Goal: Information Seeking & Learning: Learn about a topic

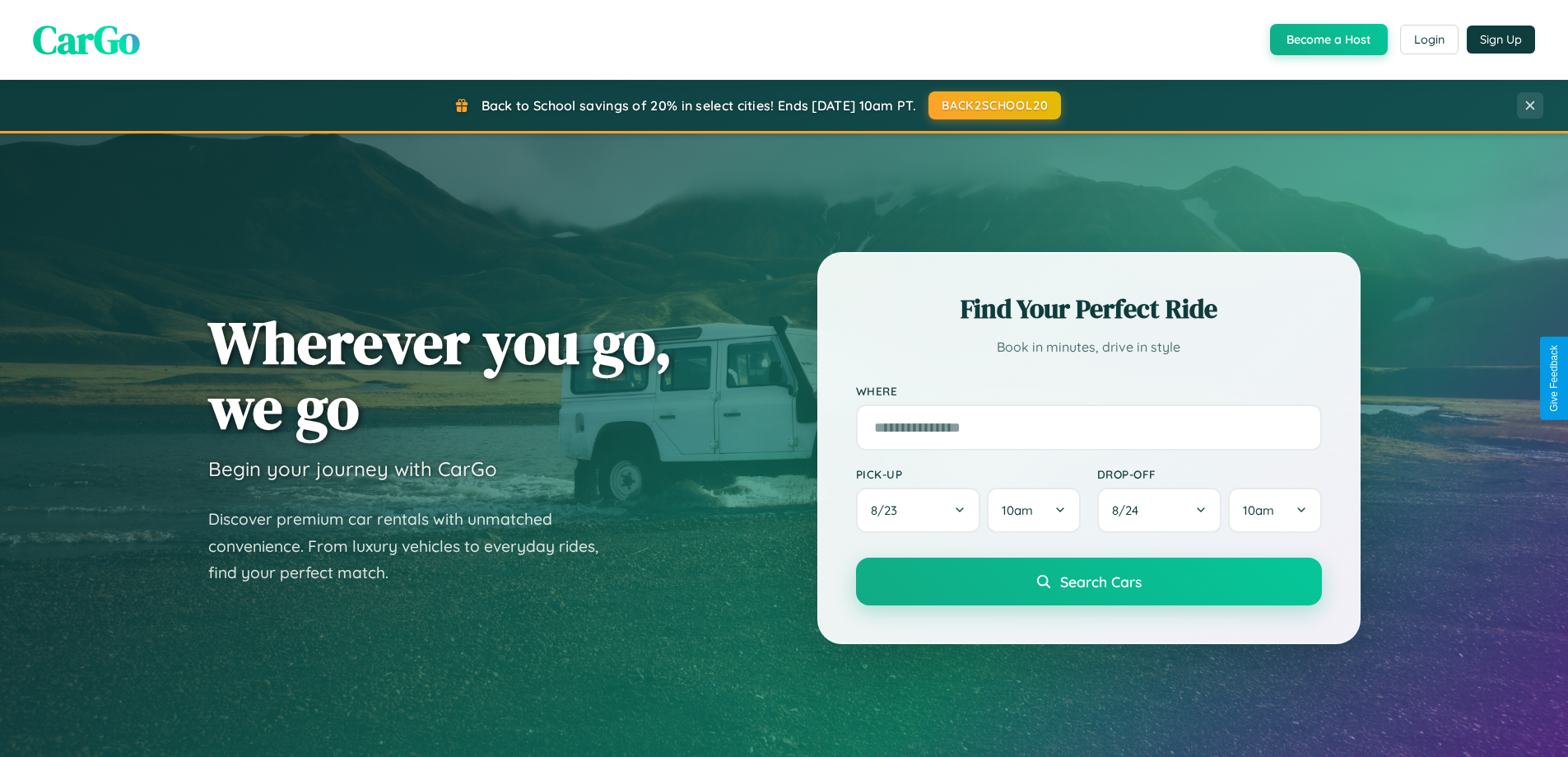
scroll to position [710, 0]
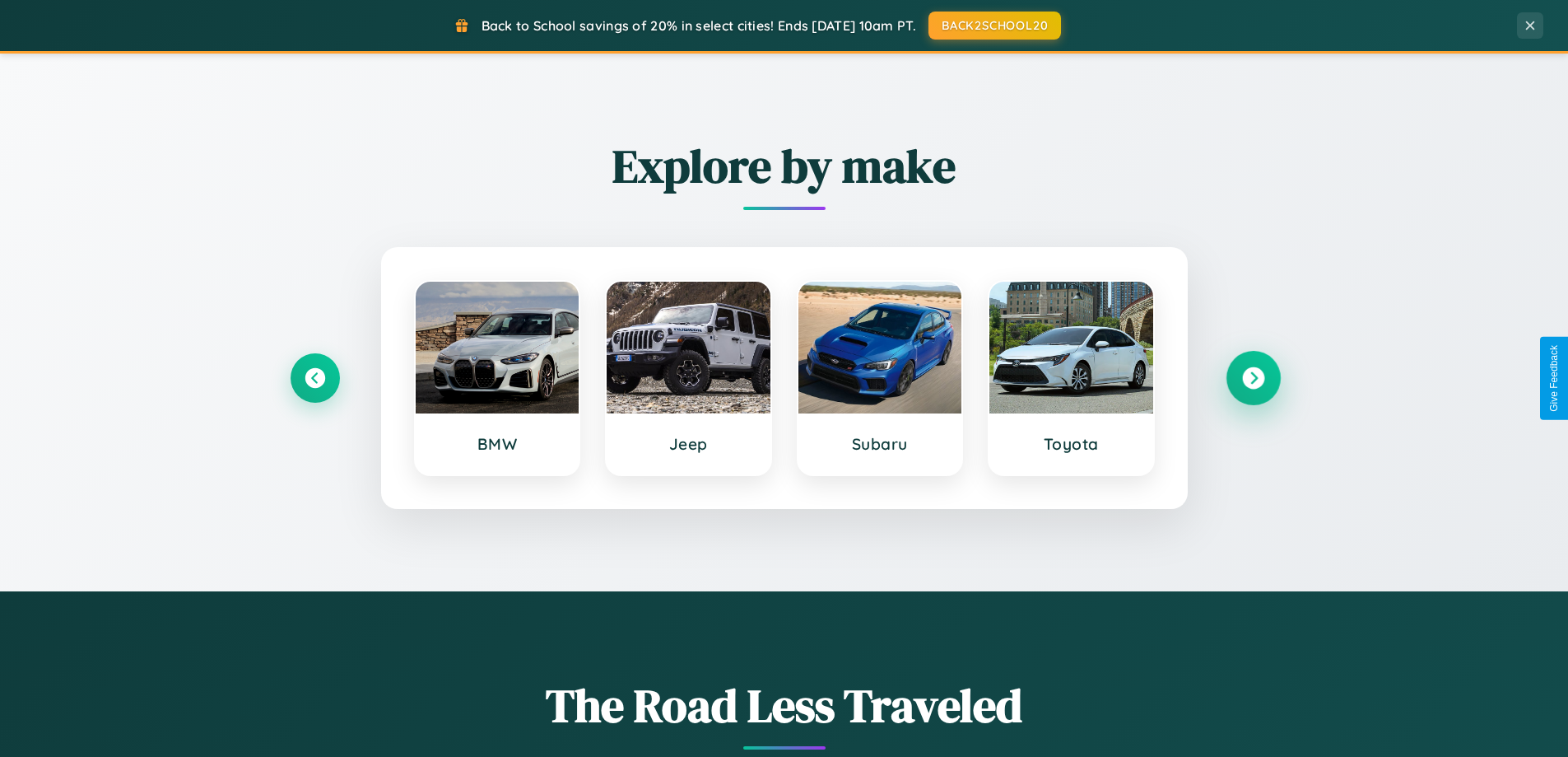
click at [1252, 378] on icon at bounding box center [1252, 378] width 22 height 22
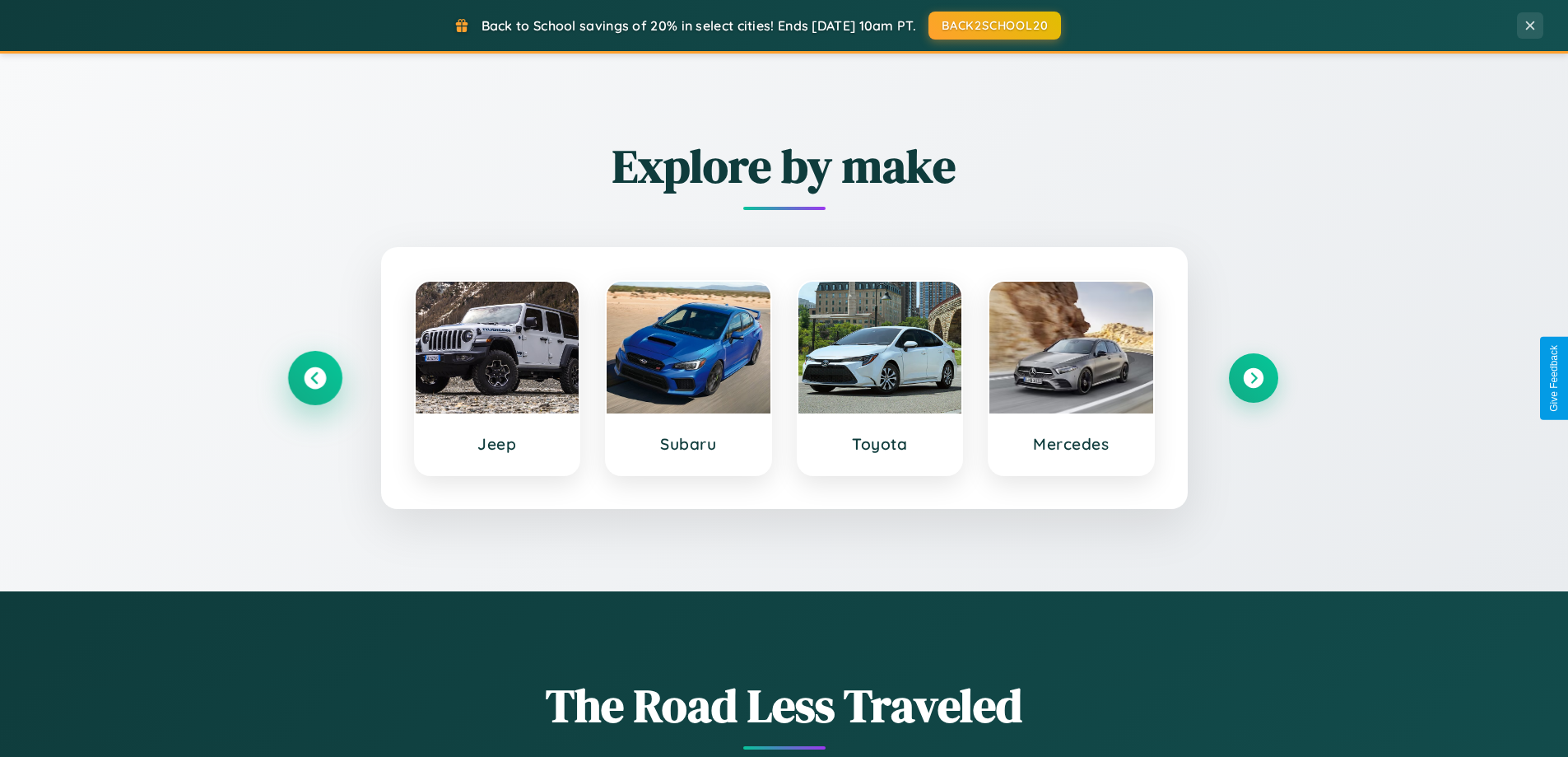
click at [315, 378] on icon at bounding box center [315, 378] width 22 height 22
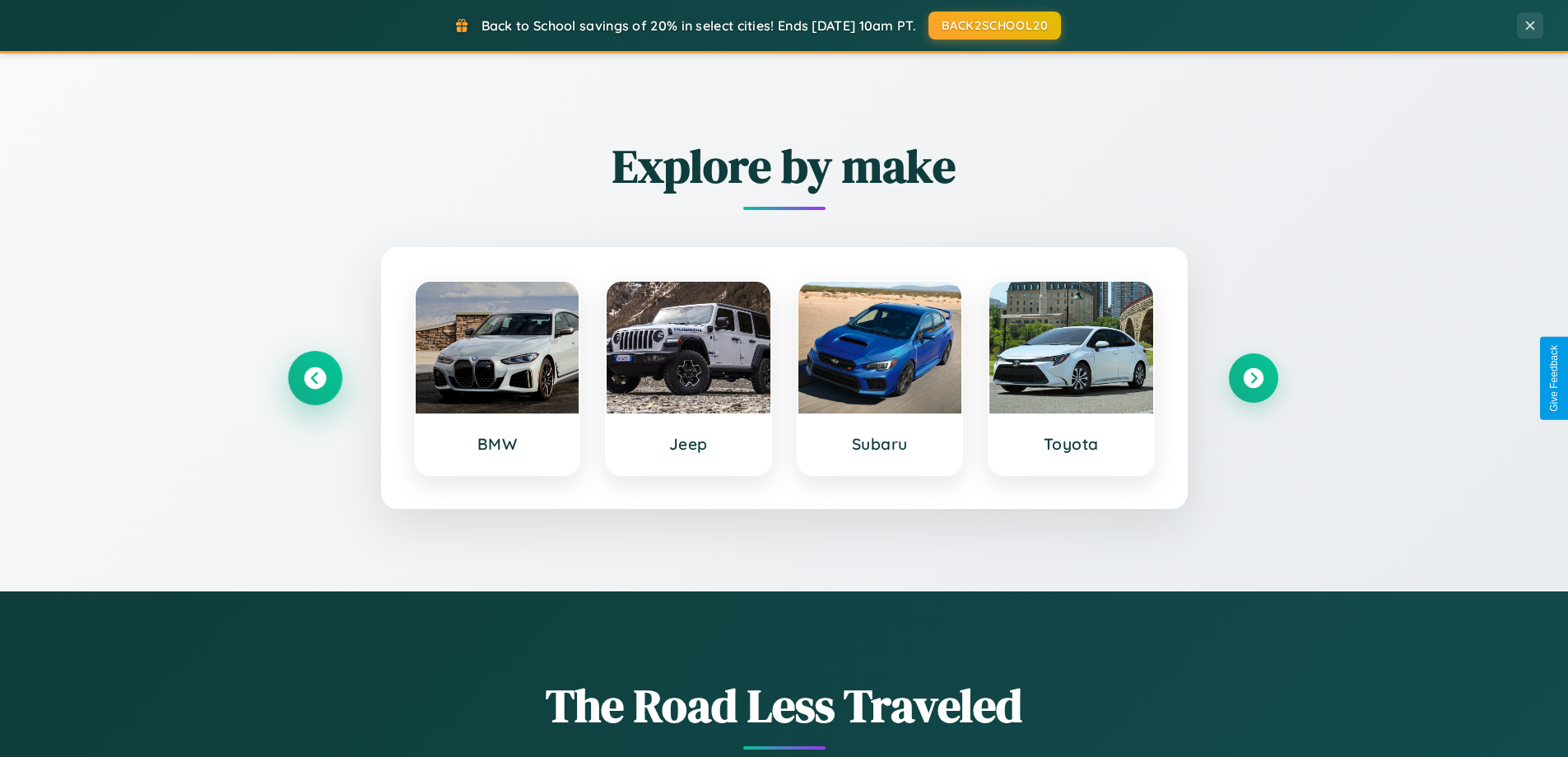
click at [315, 378] on icon at bounding box center [315, 378] width 22 height 22
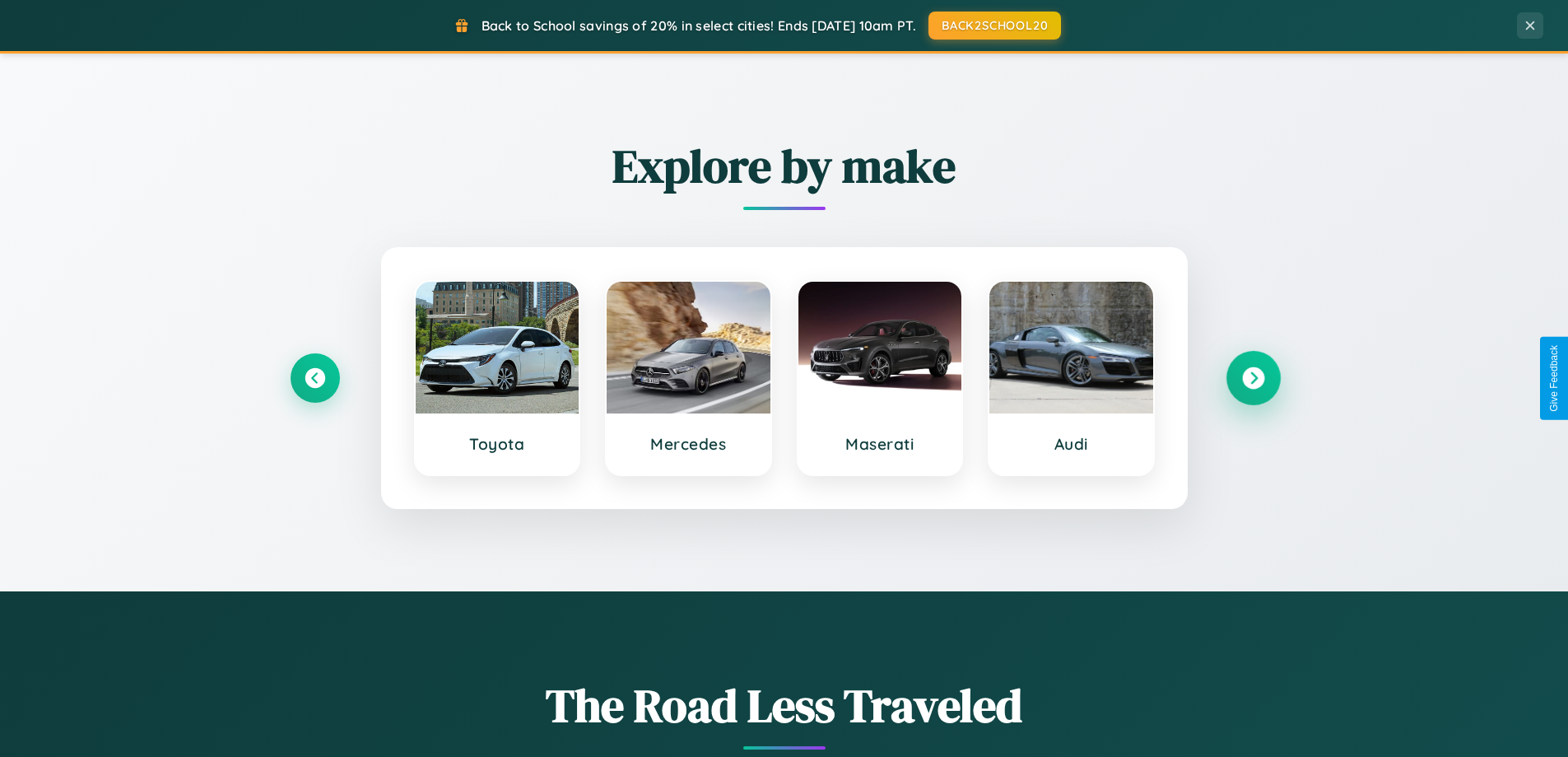
click at [1252, 378] on icon at bounding box center [1252, 378] width 22 height 22
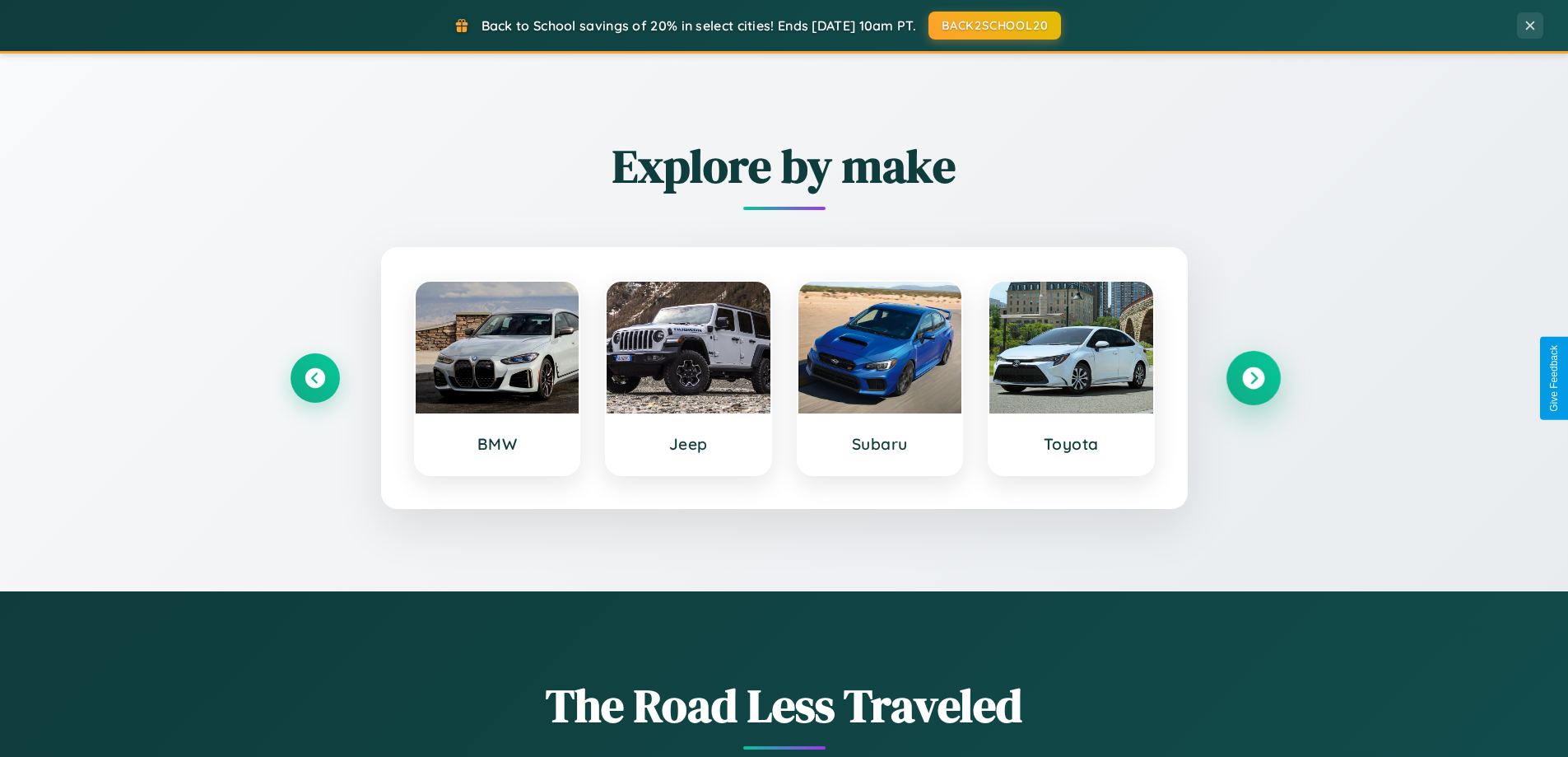
scroll to position [3168, 0]
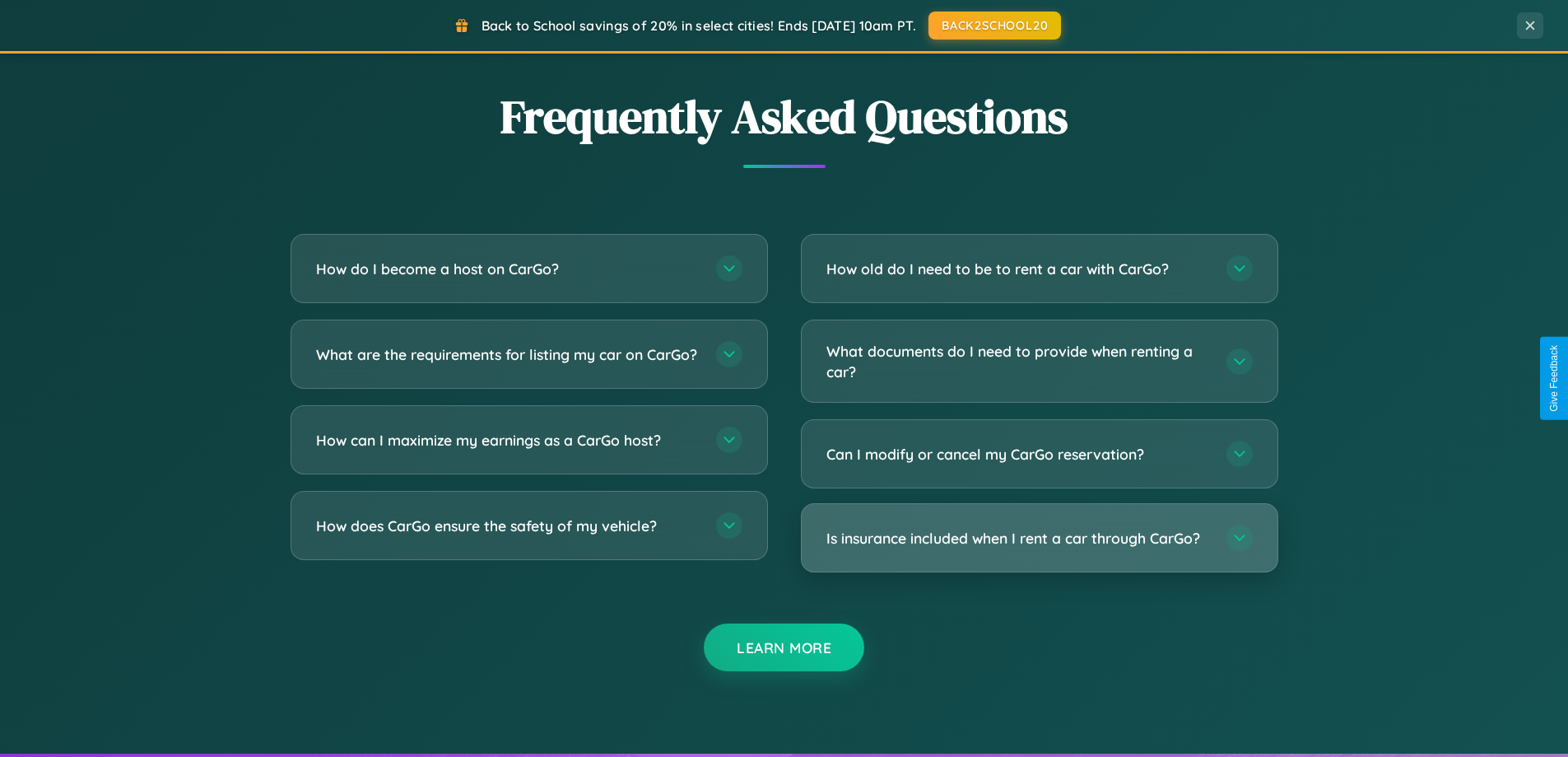
click at [1038, 539] on h3 "Is insurance included when I rent a car through CarGo?" at bounding box center [1018, 538] width 383 height 21
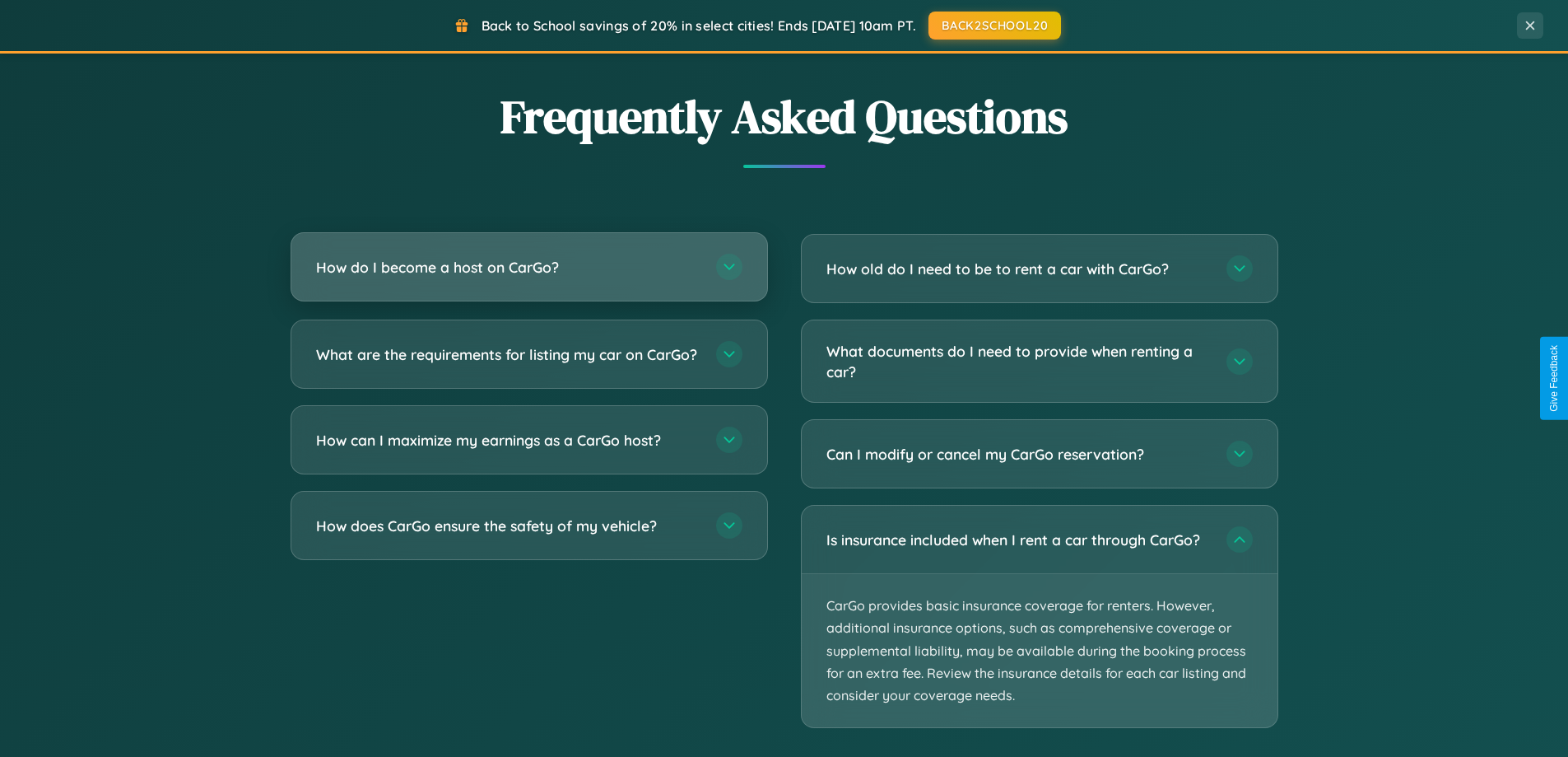
click at [529, 268] on h3 "How do I become a host on CarGo?" at bounding box center [508, 267] width 383 height 21
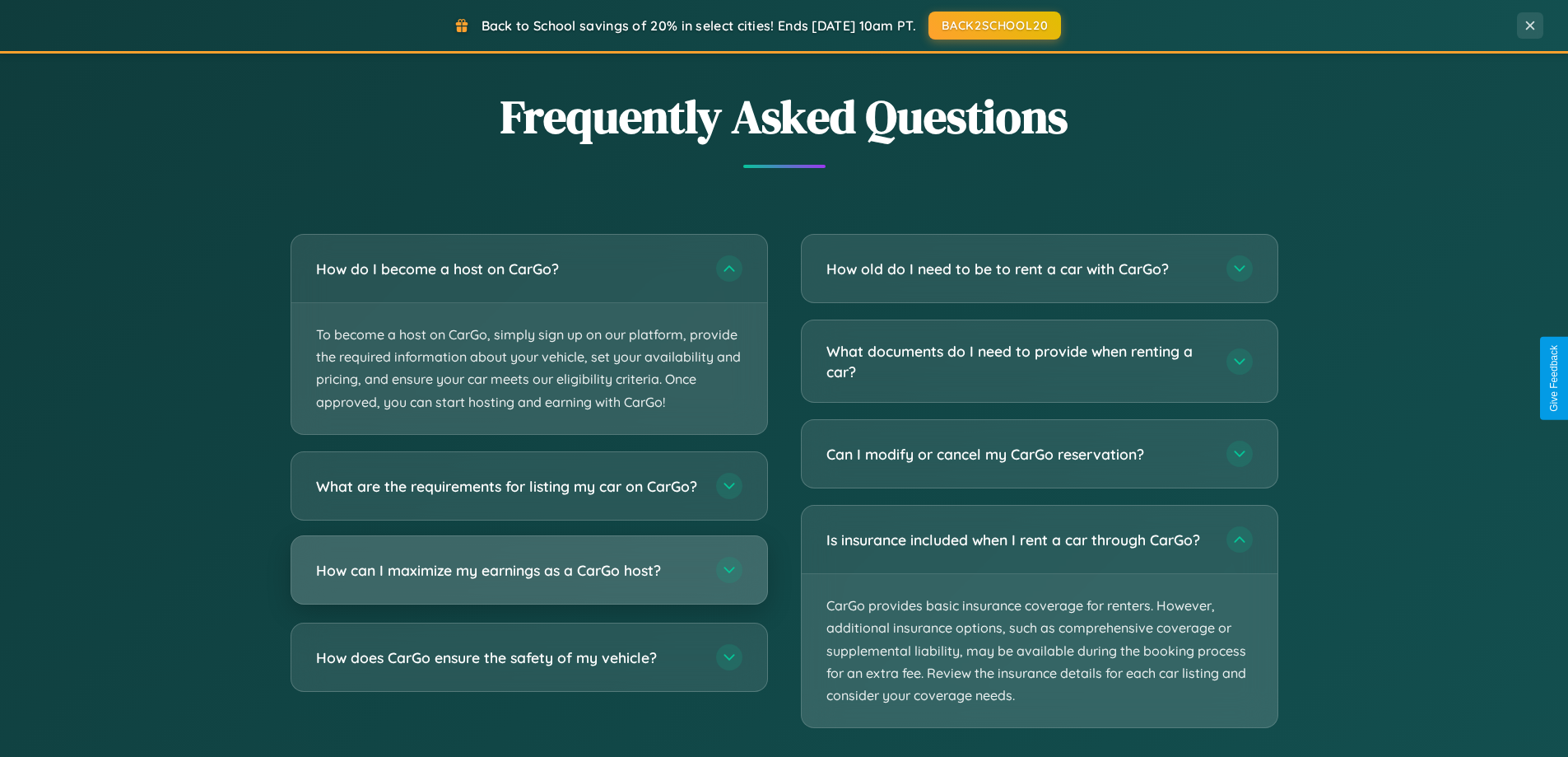
click at [529, 580] on h3 "How can I maximize my earnings as a CarGo host?" at bounding box center [508, 569] width 383 height 21
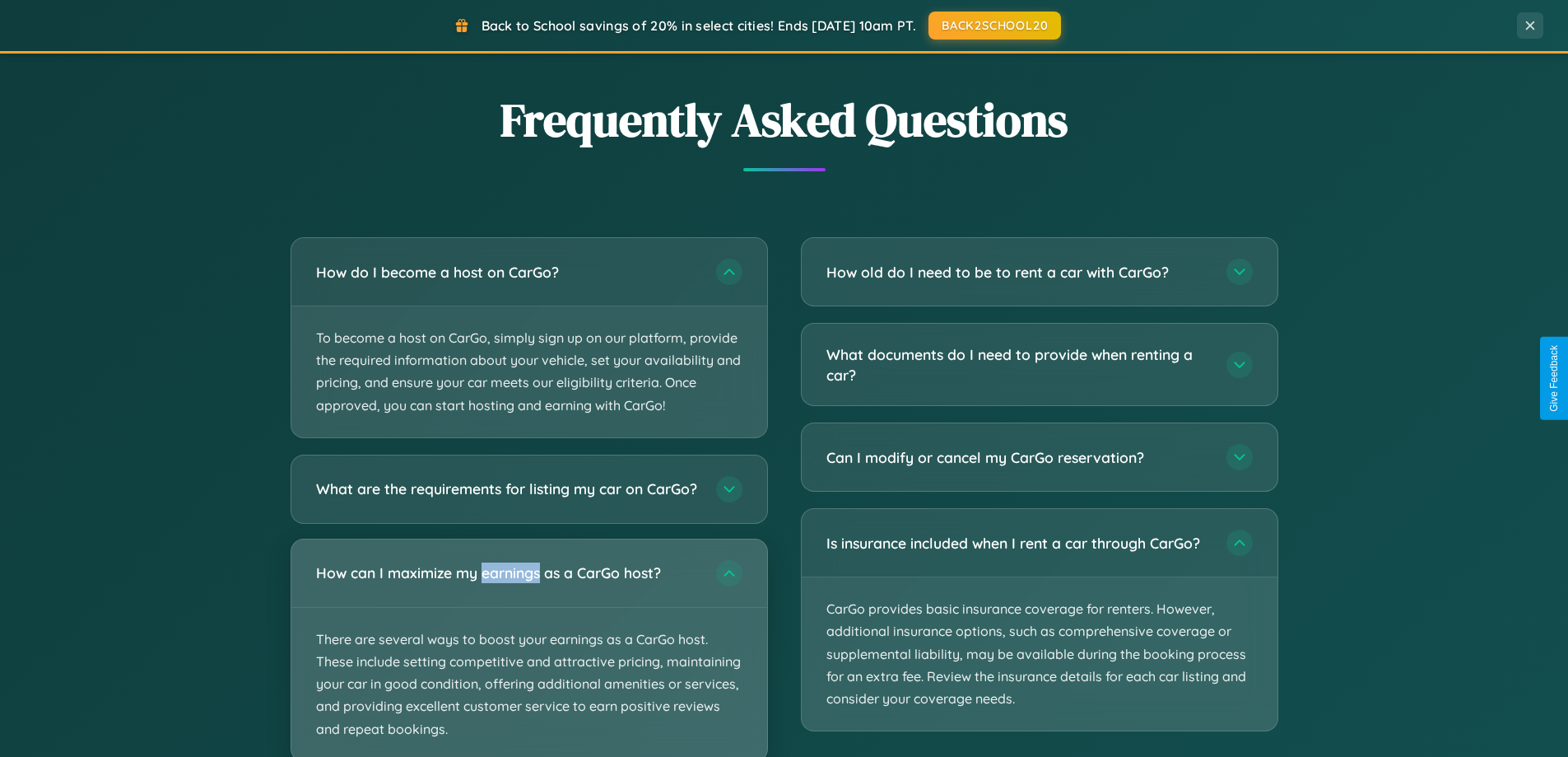
scroll to position [0, 0]
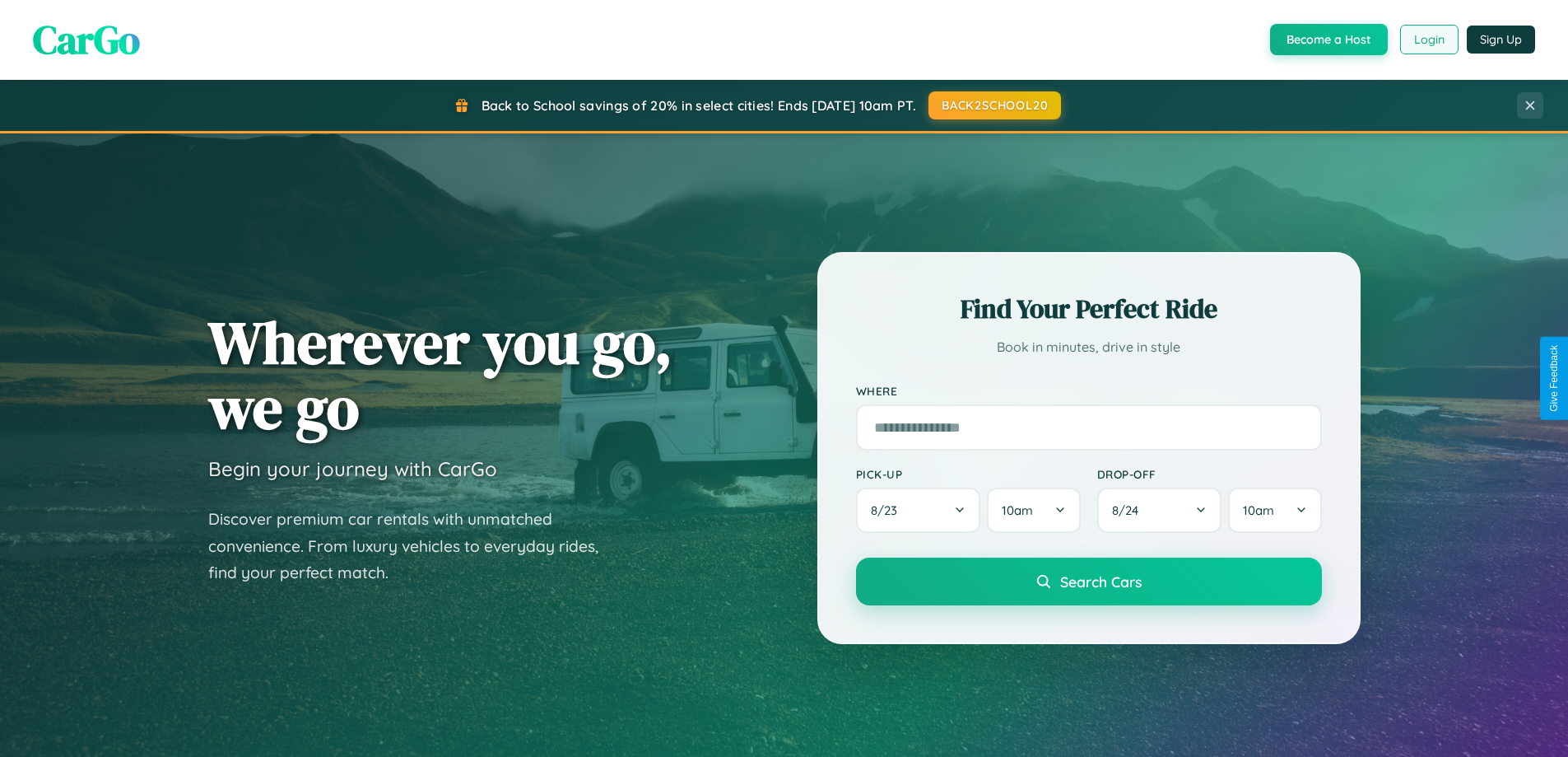
click at [1428, 39] on button "Login" at bounding box center [1430, 39] width 59 height 29
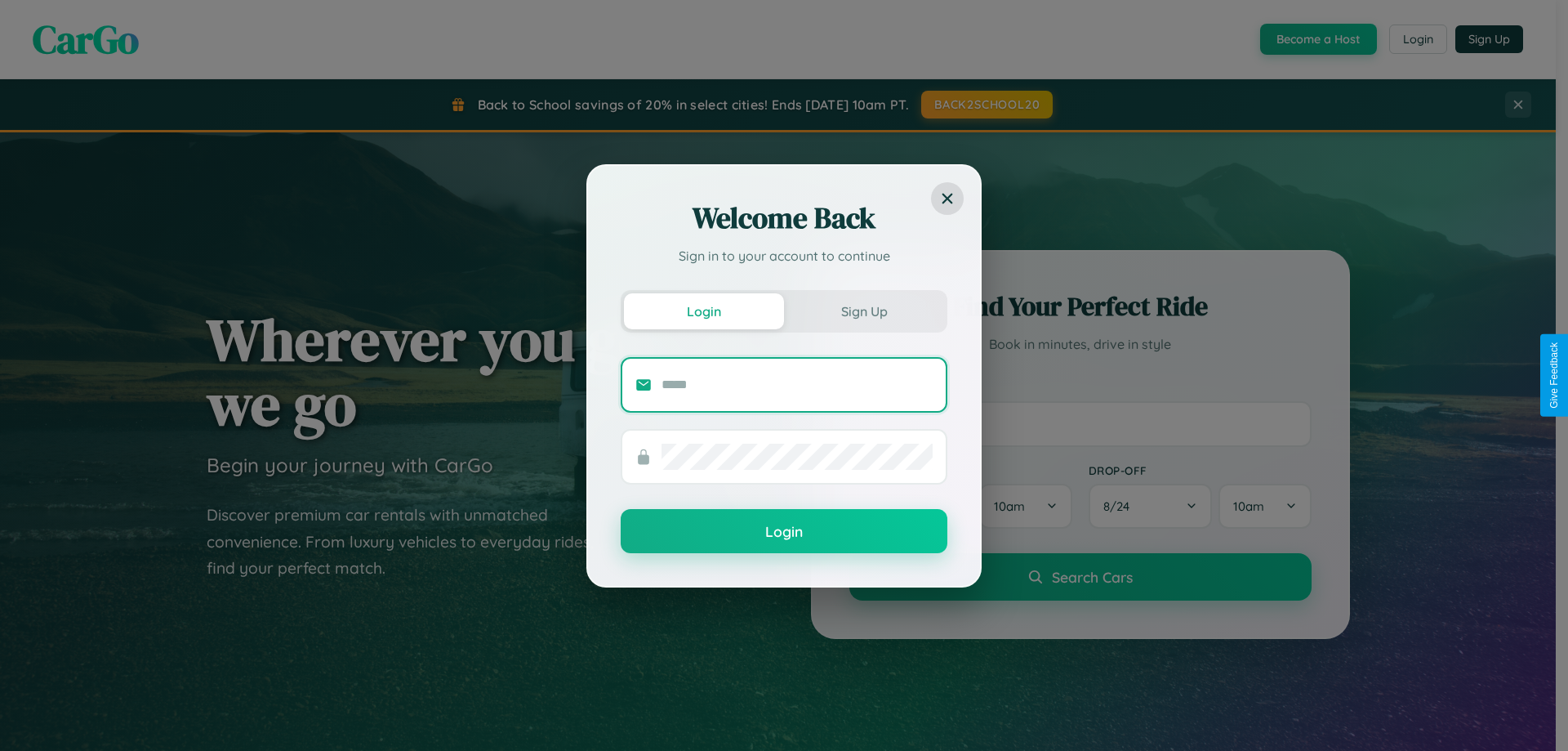
click at [797, 384] on input "text" at bounding box center [797, 385] width 272 height 27
type input "**********"
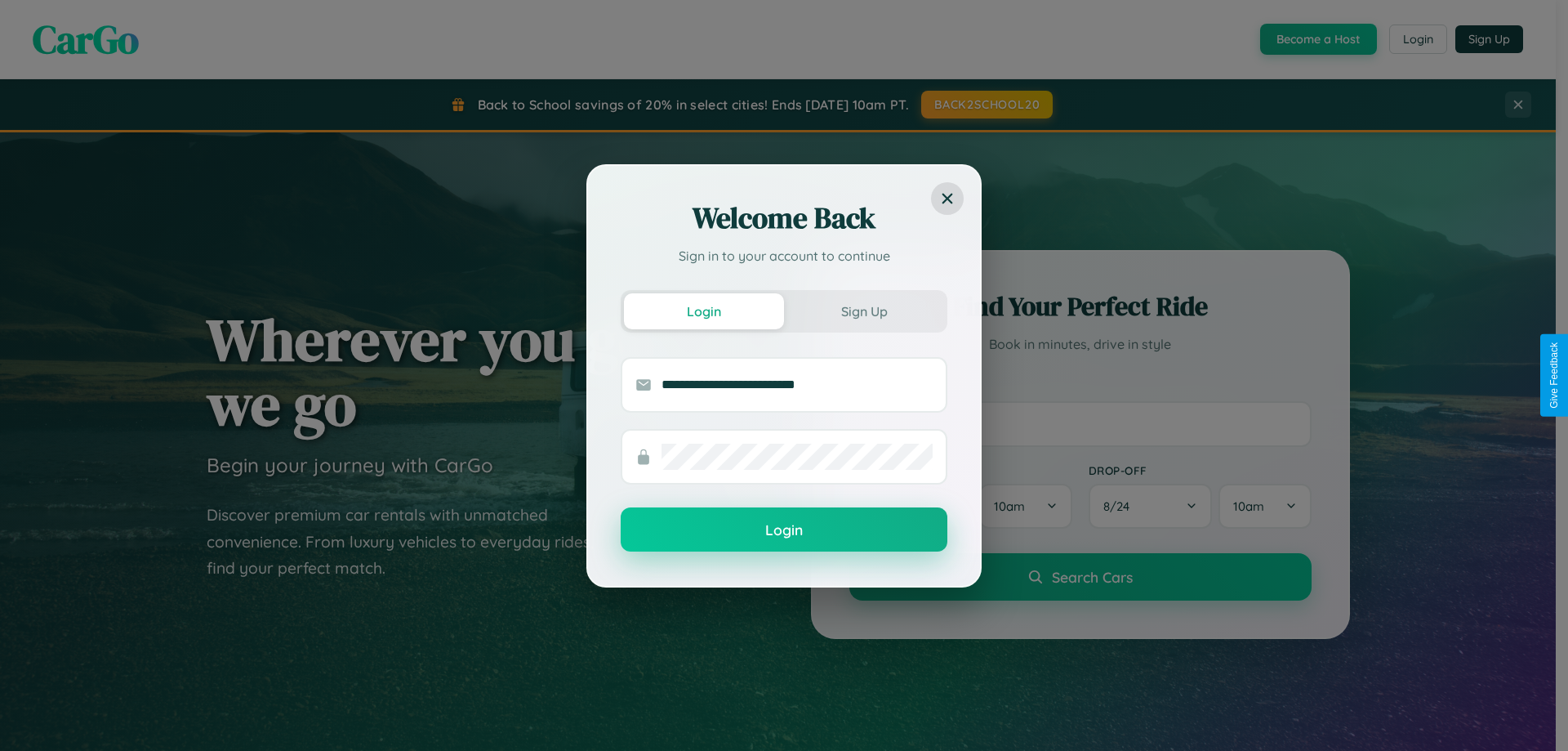
click at [784, 530] on button "Login" at bounding box center [784, 529] width 326 height 44
